Goal: Find specific page/section: Find specific page/section

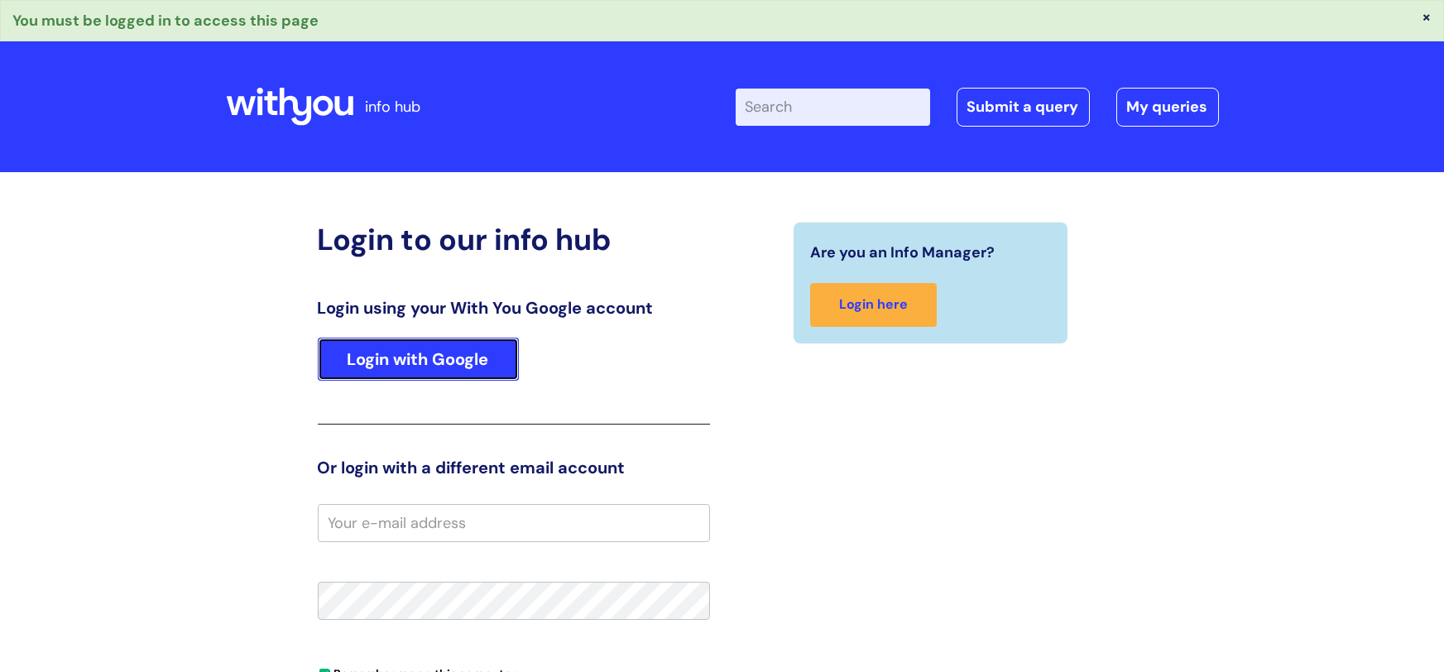
click at [429, 355] on link "Login with Google" at bounding box center [418, 359] width 201 height 43
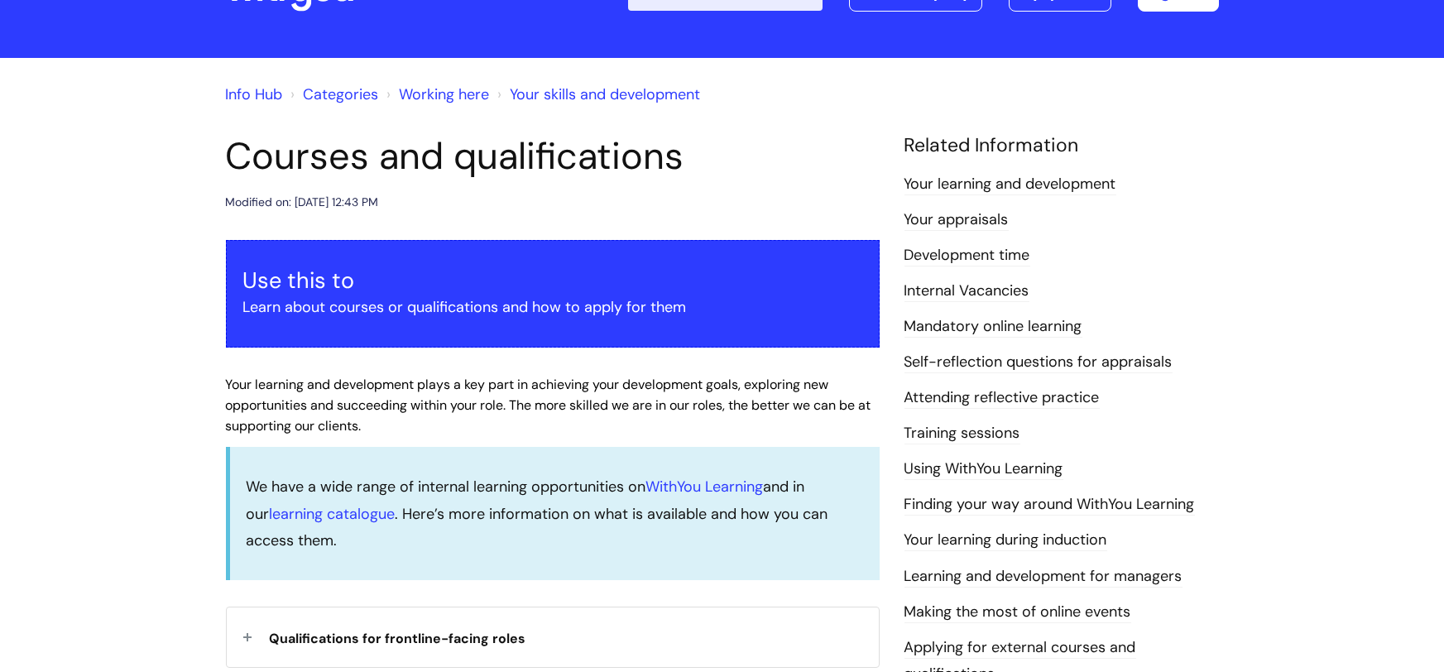
scroll to position [79, 0]
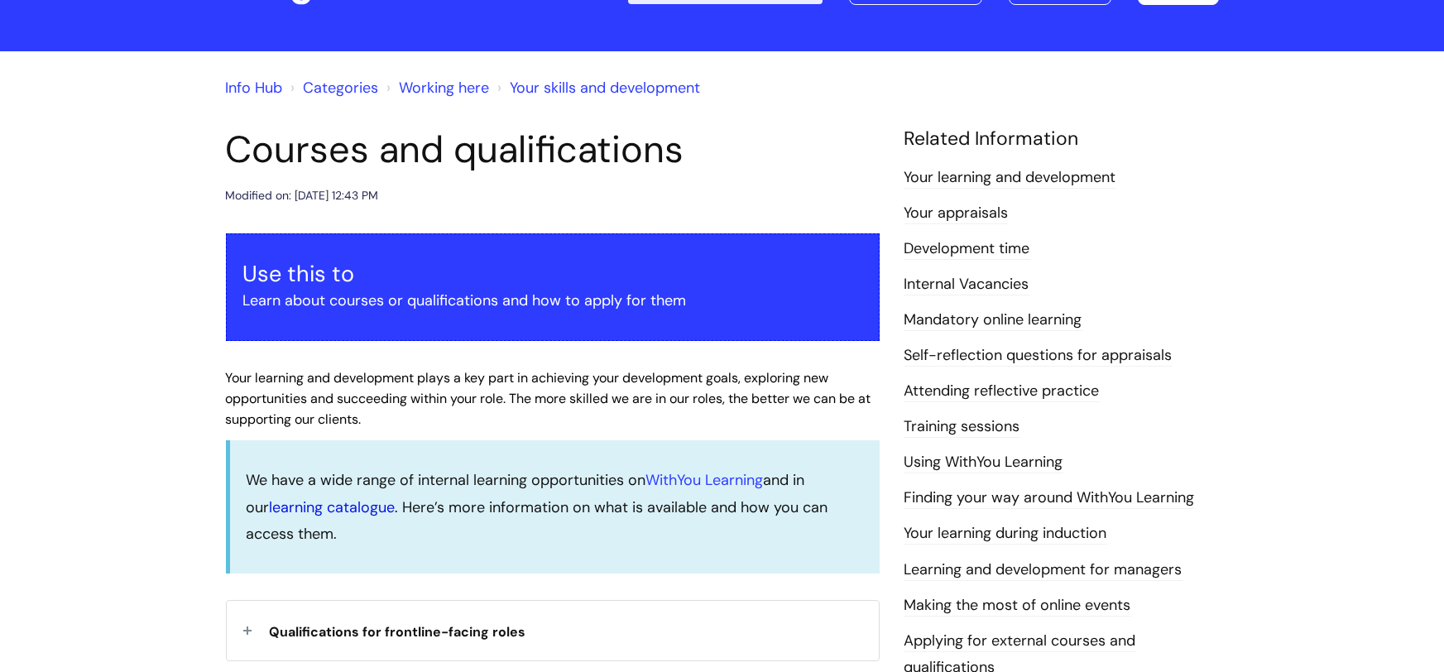
click at [333, 510] on link "learning catalogue" at bounding box center [333, 507] width 126 height 20
click at [992, 286] on link "Internal Vacancies" at bounding box center [967, 285] width 125 height 22
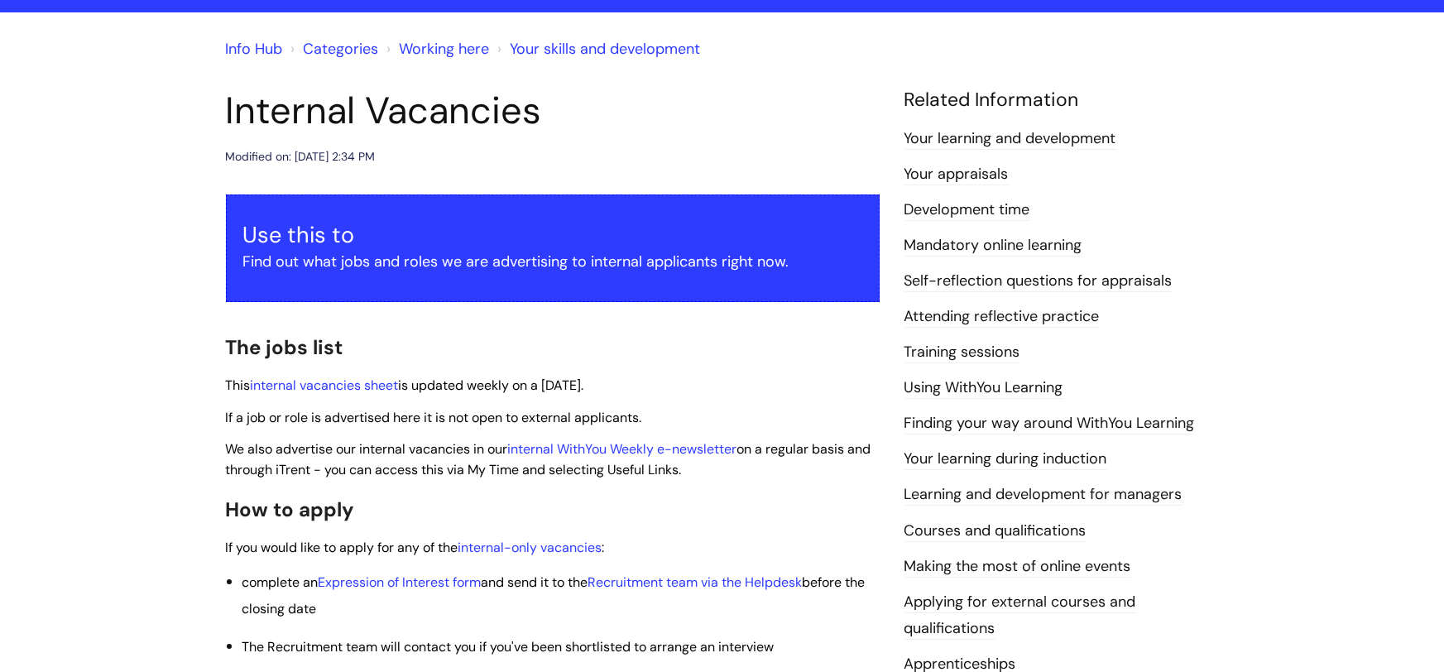
scroll to position [134, 0]
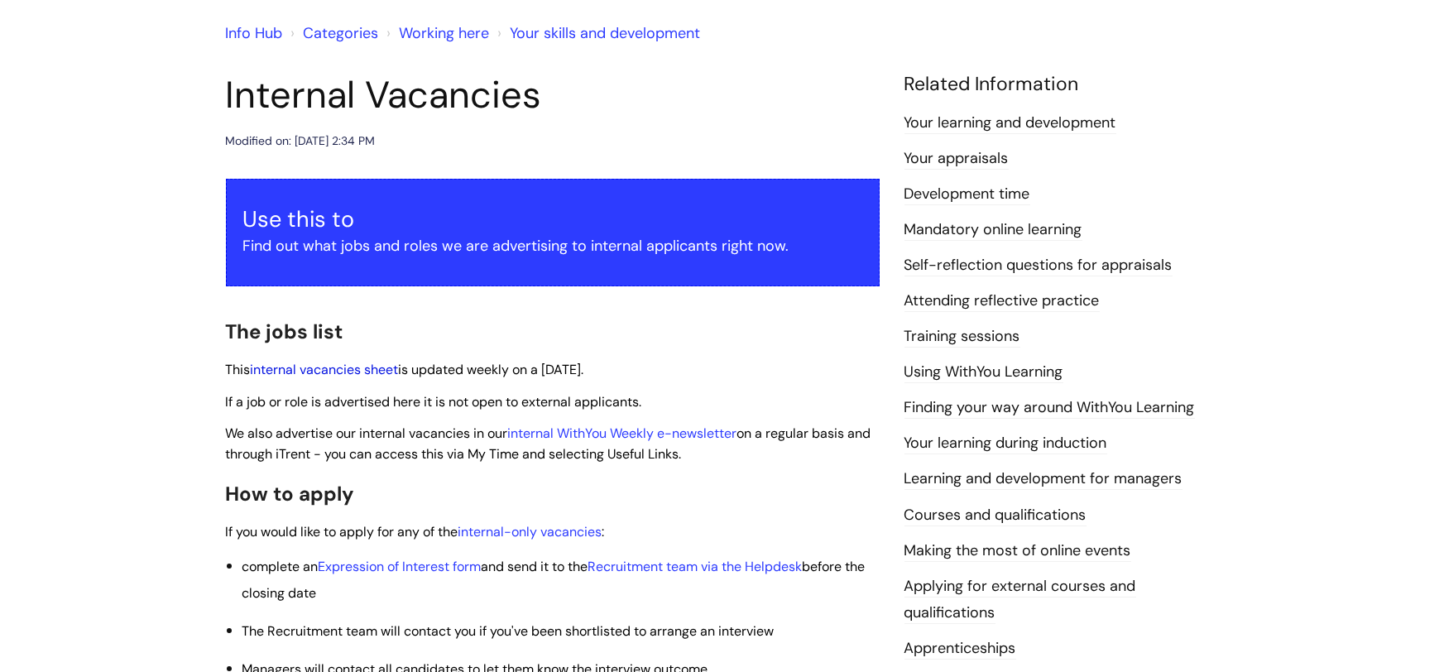
click at [367, 370] on link "internal vacancies sheet" at bounding box center [325, 369] width 148 height 17
